Goal: Task Accomplishment & Management: Manage account settings

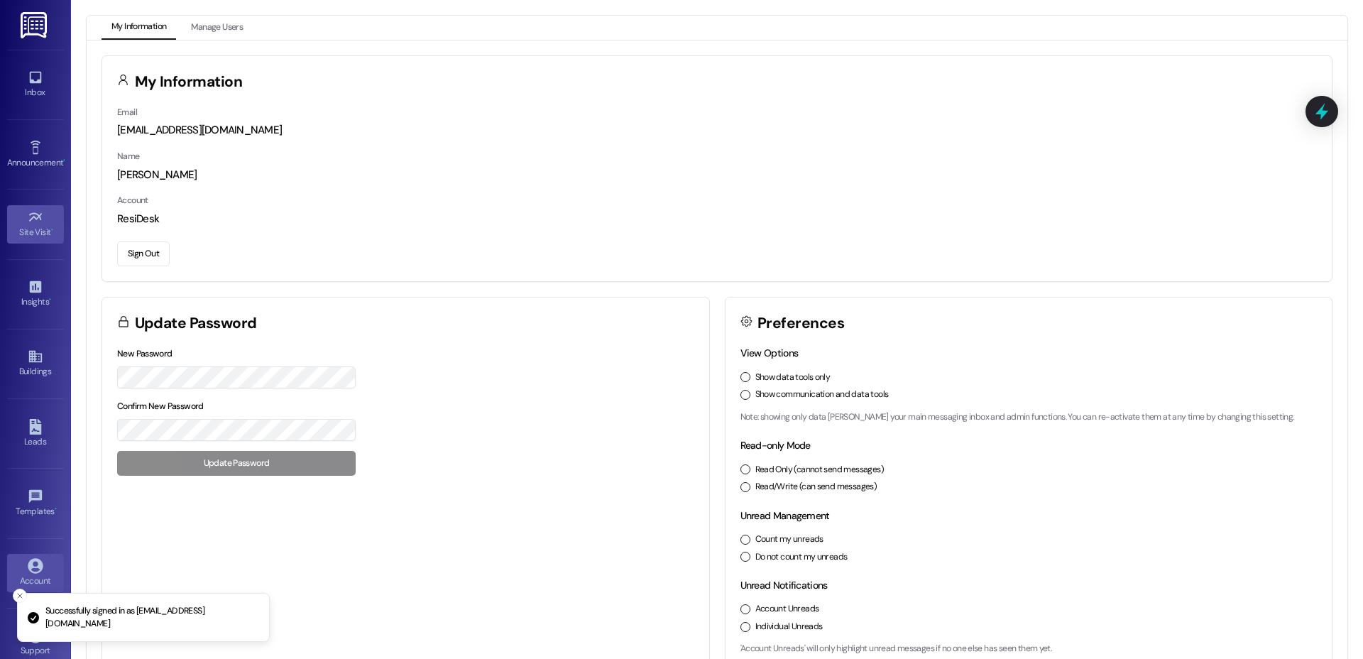
click at [28, 216] on icon at bounding box center [36, 217] width 16 height 16
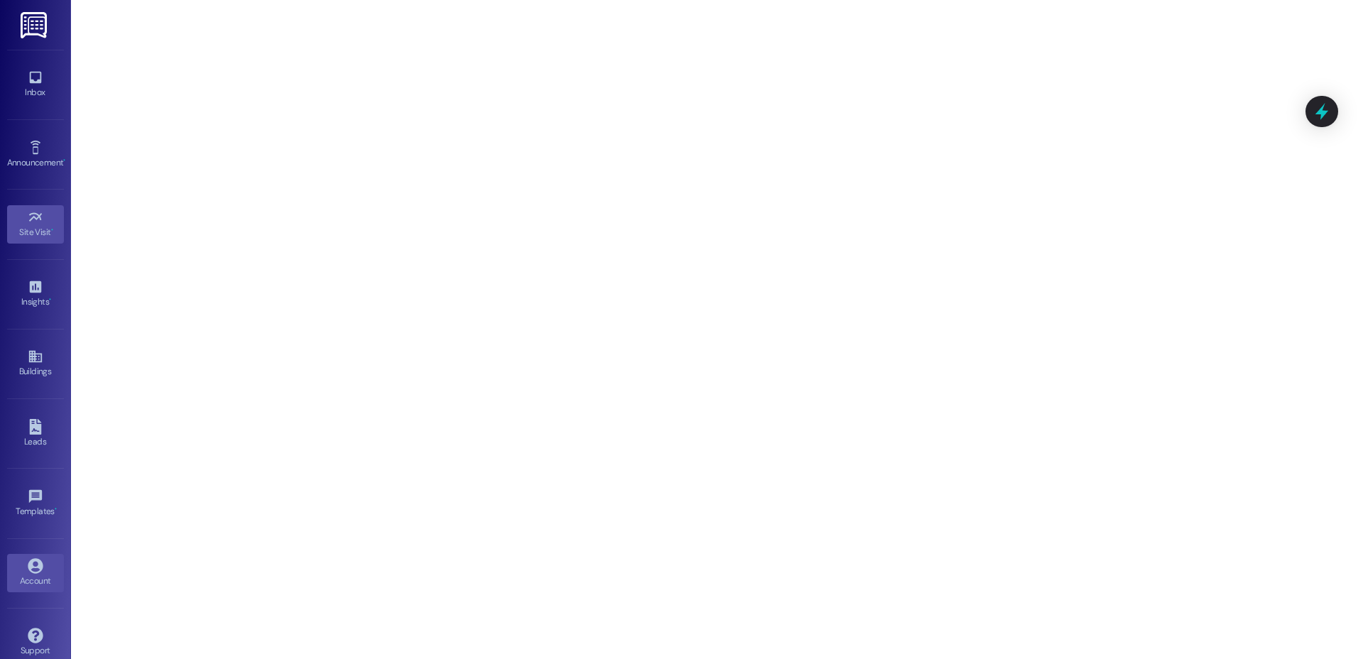
click at [17, 583] on div "Account" at bounding box center [35, 580] width 71 height 14
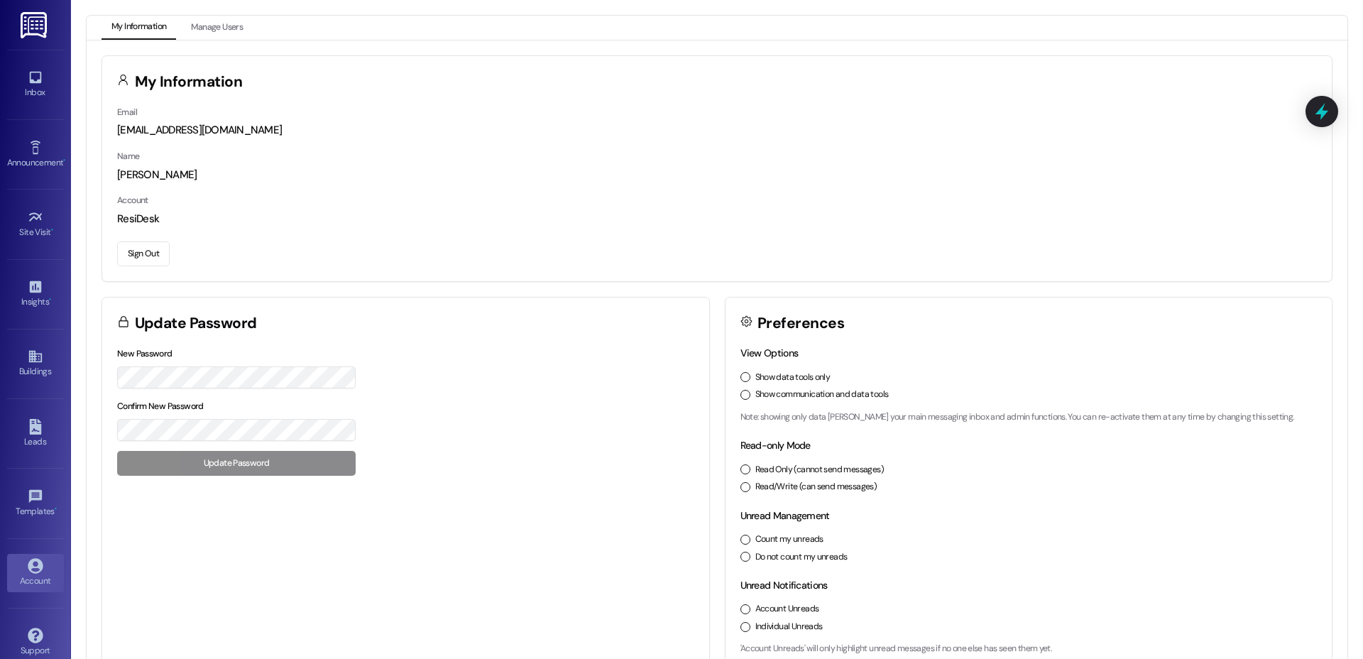
click at [162, 252] on button "Sign Out" at bounding box center [143, 253] width 53 height 25
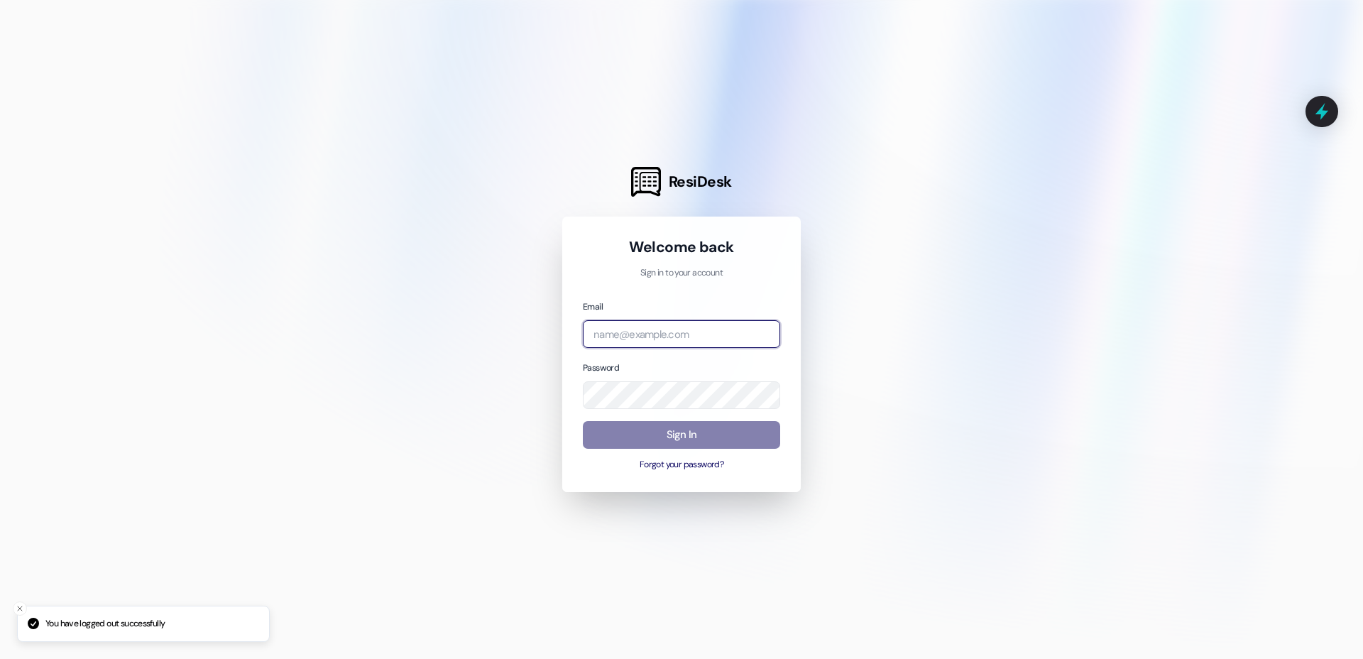
click at [679, 324] on input "email" at bounding box center [681, 334] width 197 height 28
type input "w"
click at [663, 331] on input "willow" at bounding box center [681, 334] width 197 height 28
type input "w"
type input "[EMAIL_ADDRESS][DOMAIN_NAME]"
